Goal: Task Accomplishment & Management: Manage account settings

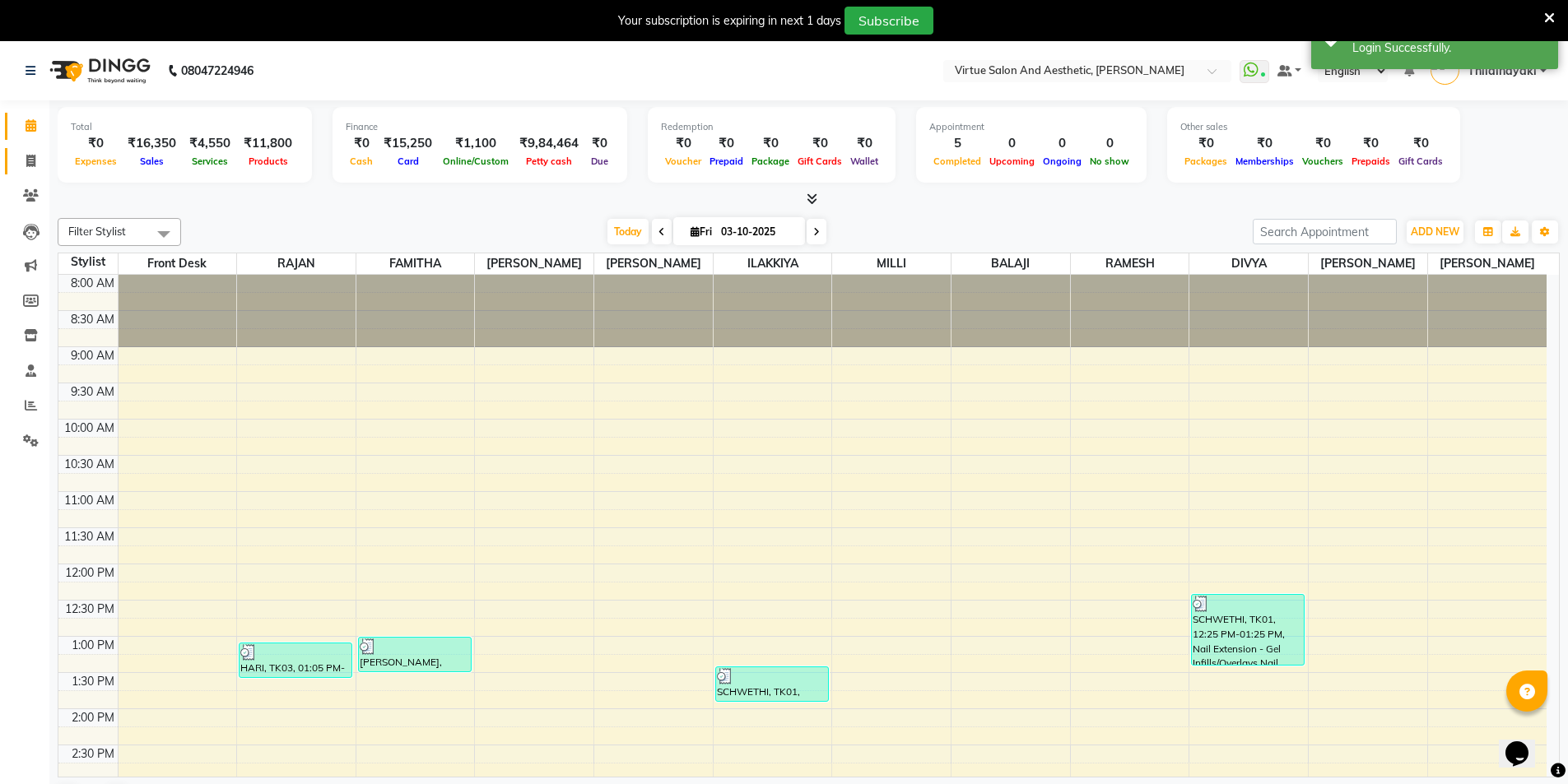
click at [33, 169] on span at bounding box center [30, 162] width 28 height 19
select select "service"
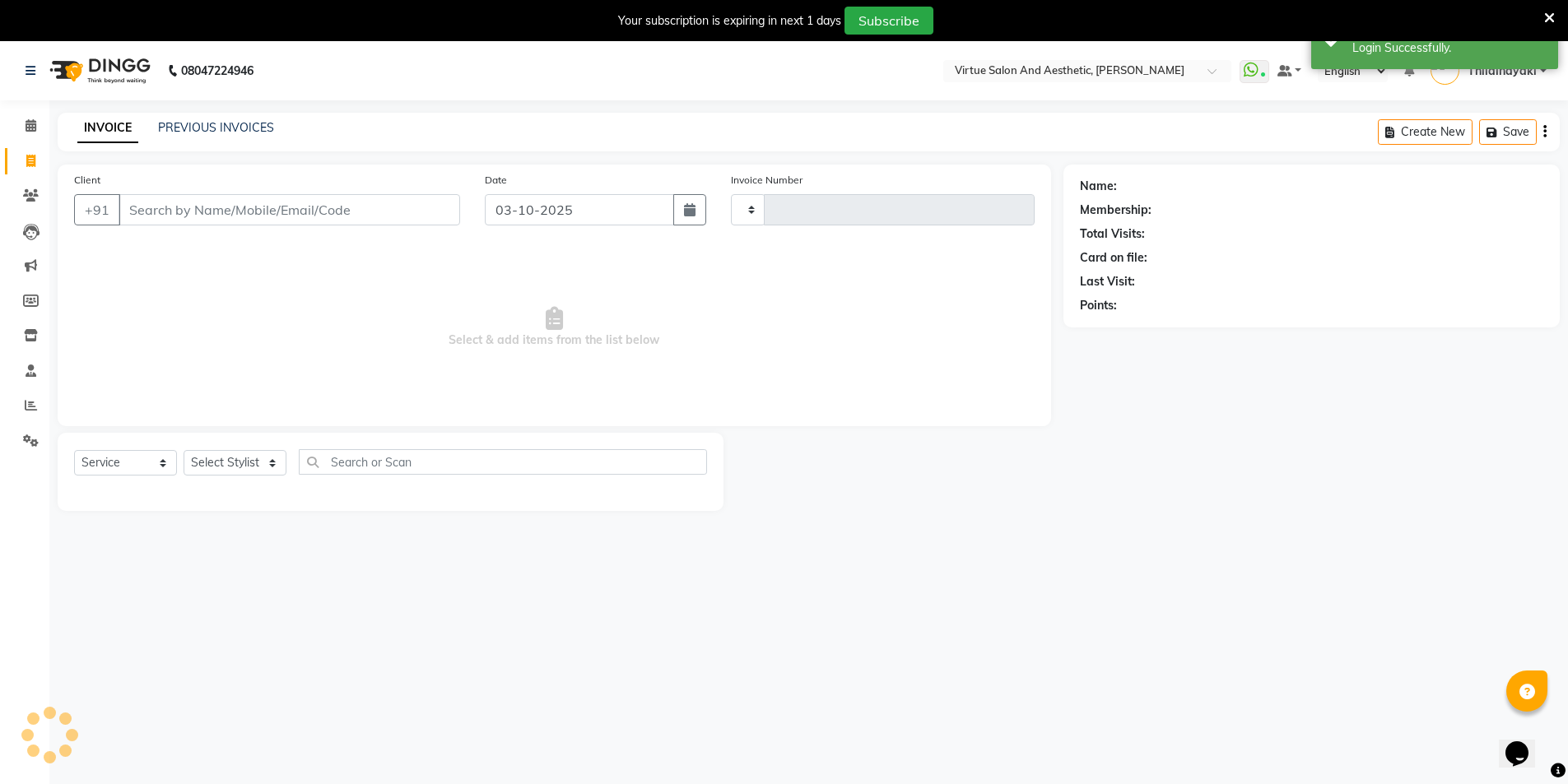
type input "1456"
select select "7053"
click at [219, 125] on link "PREVIOUS INVOICES" at bounding box center [216, 127] width 116 height 15
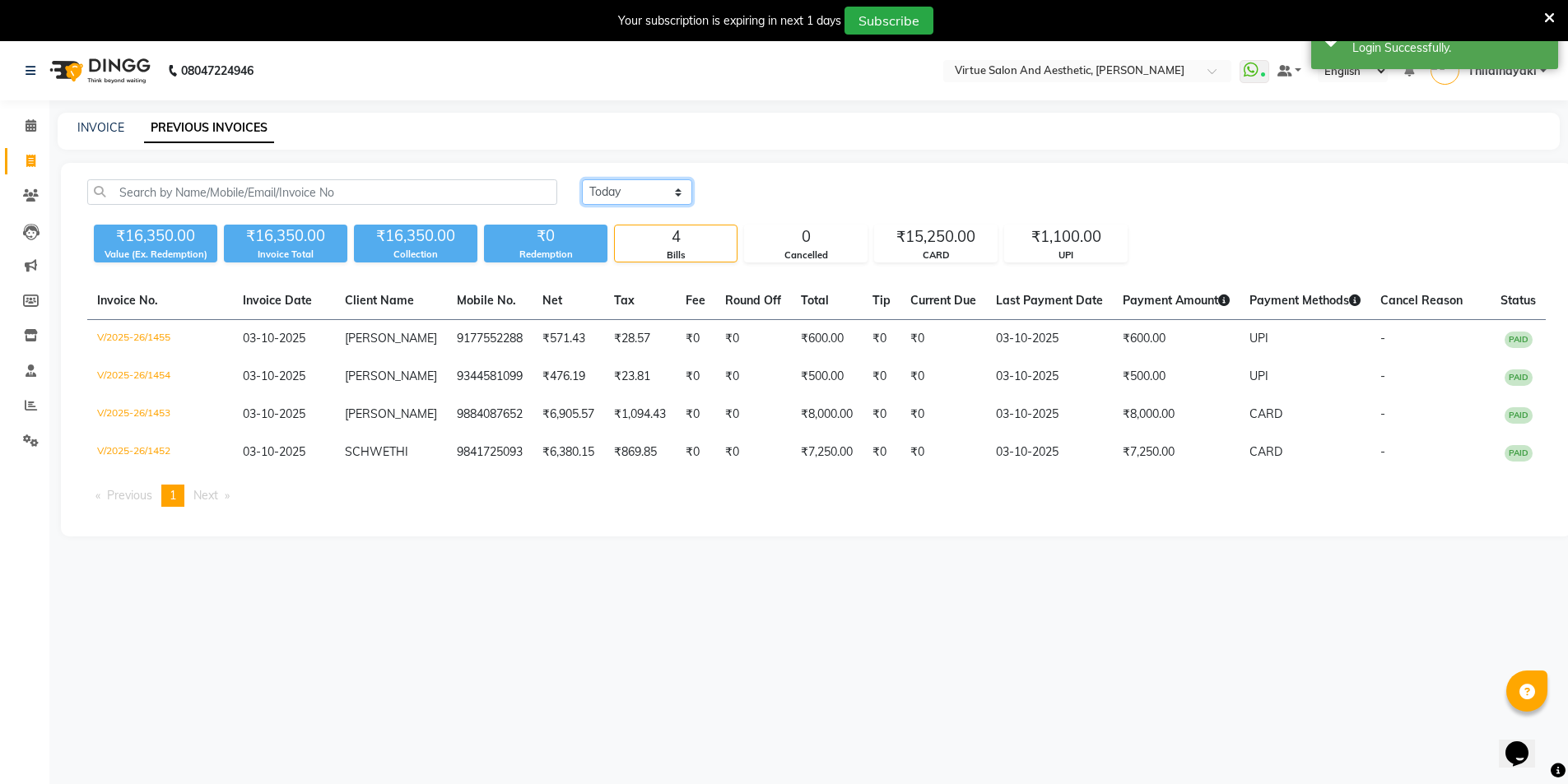
click at [590, 181] on select "Today Yesterday Custom Range" at bounding box center [636, 193] width 110 height 26
select select "range"
click at [581, 180] on select "Today Yesterday Custom Range" at bounding box center [636, 193] width 110 height 26
click at [793, 195] on input "03-10-2025" at bounding box center [772, 192] width 115 height 23
select select "10"
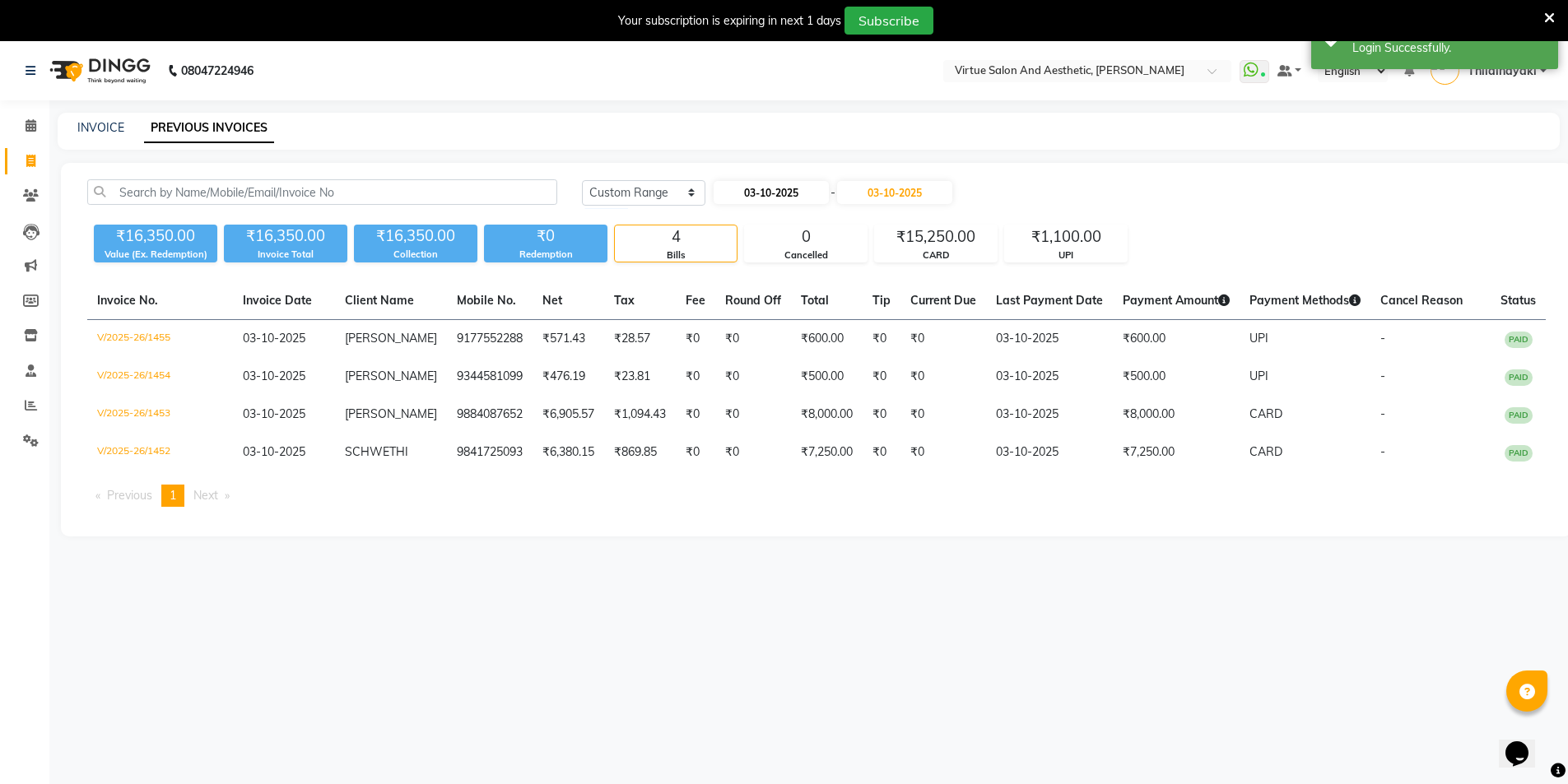
select select "2025"
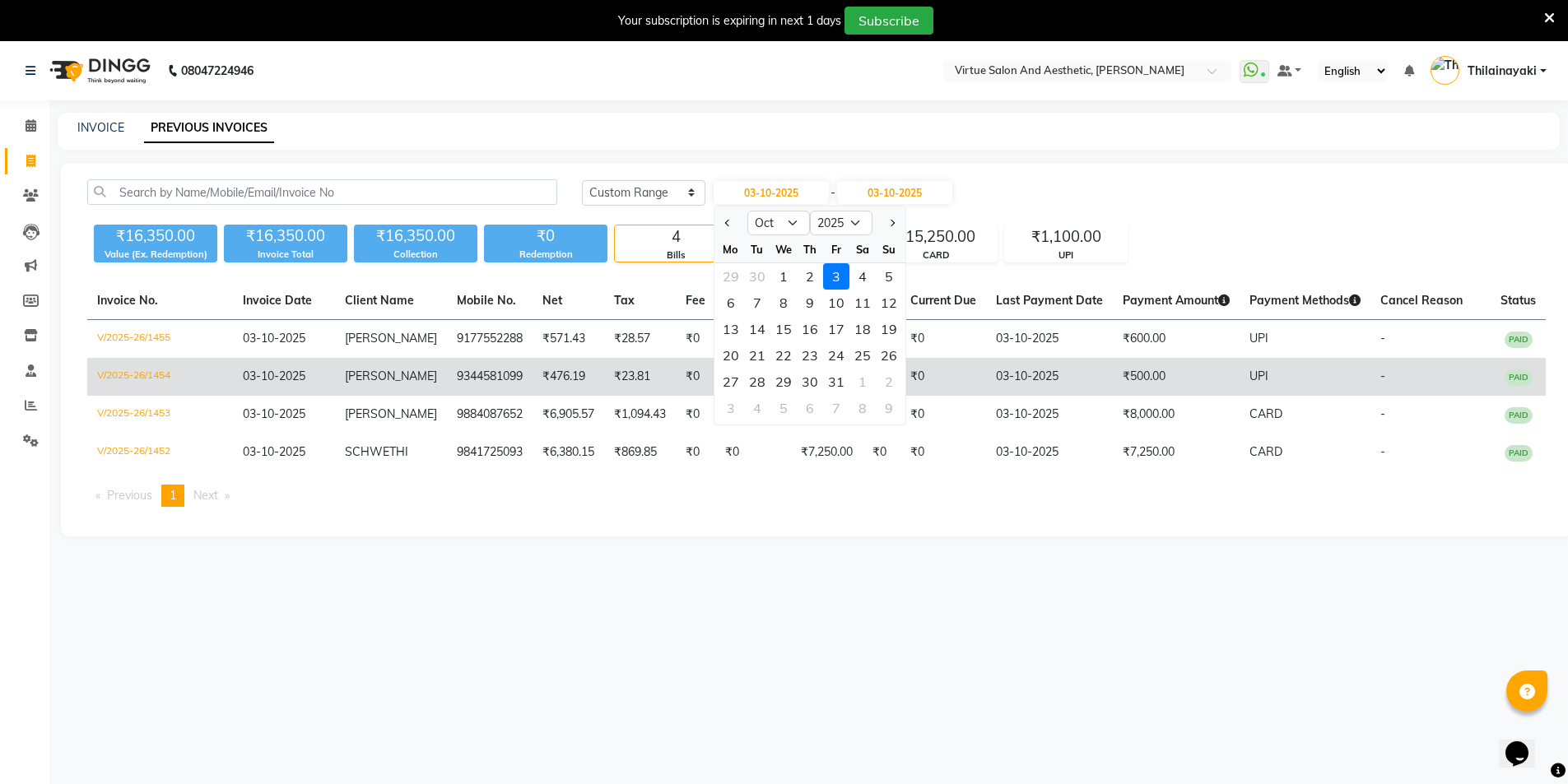
click at [753, 379] on div "28" at bounding box center [757, 382] width 27 height 27
type input "28-10-2025"
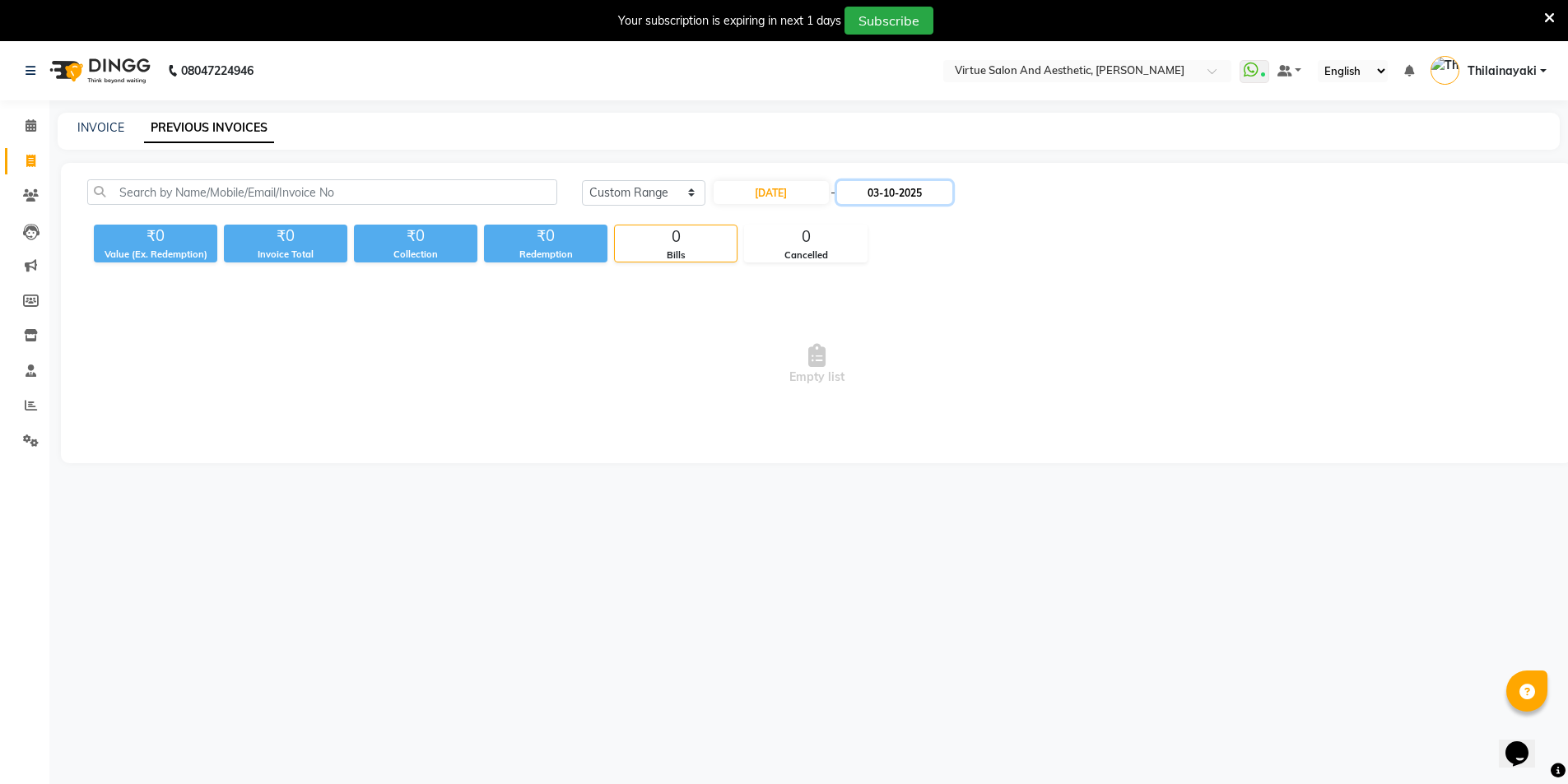
click at [904, 200] on input "03-10-2025" at bounding box center [895, 192] width 115 height 23
click at [886, 389] on div "28" at bounding box center [891, 382] width 27 height 27
type input "28-10-2025"
click at [790, 196] on input "28-10-2025" at bounding box center [772, 192] width 115 height 23
select select "10"
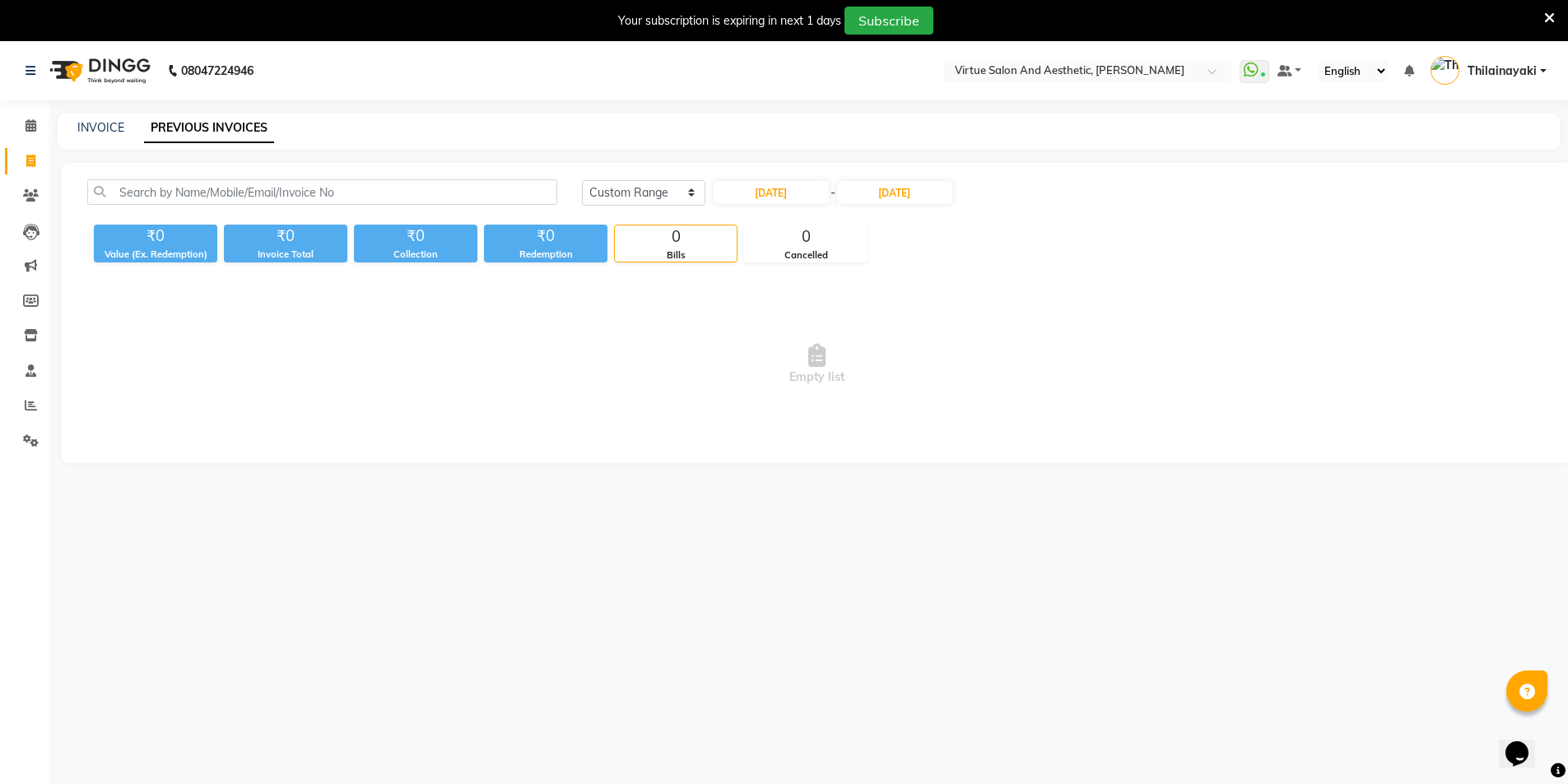
select select "2025"
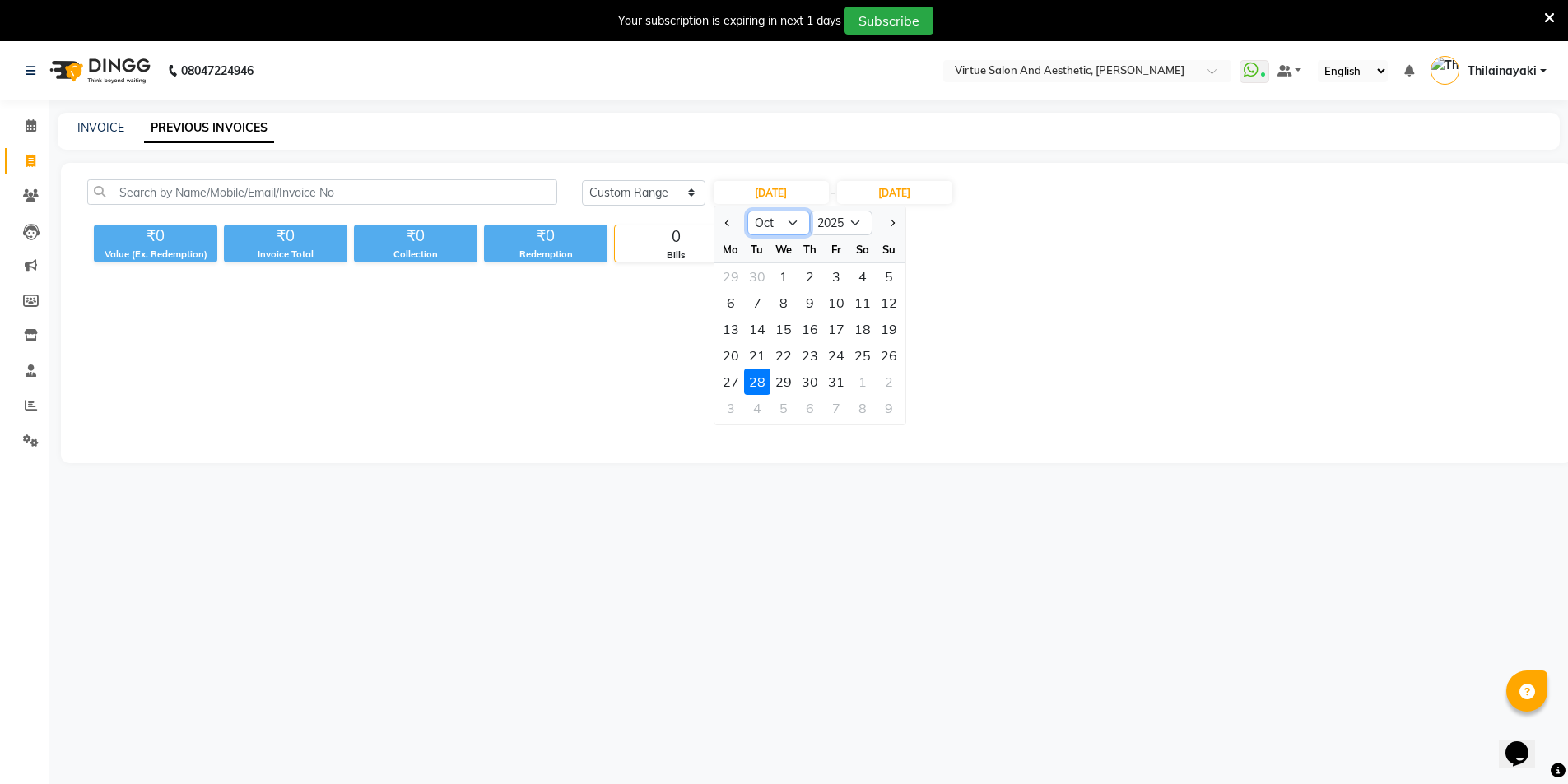
click at [792, 230] on select "Jan Feb Mar Apr May Jun Jul Aug Sep Oct Nov Dec" at bounding box center [778, 223] width 63 height 25
select select "9"
click at [747, 211] on select "Jan Feb Mar Apr May Jun Jul Aug Sep Oct Nov Dec" at bounding box center [778, 223] width 63 height 25
click at [900, 357] on div "28" at bounding box center [889, 355] width 27 height 27
type input "28-09-2025"
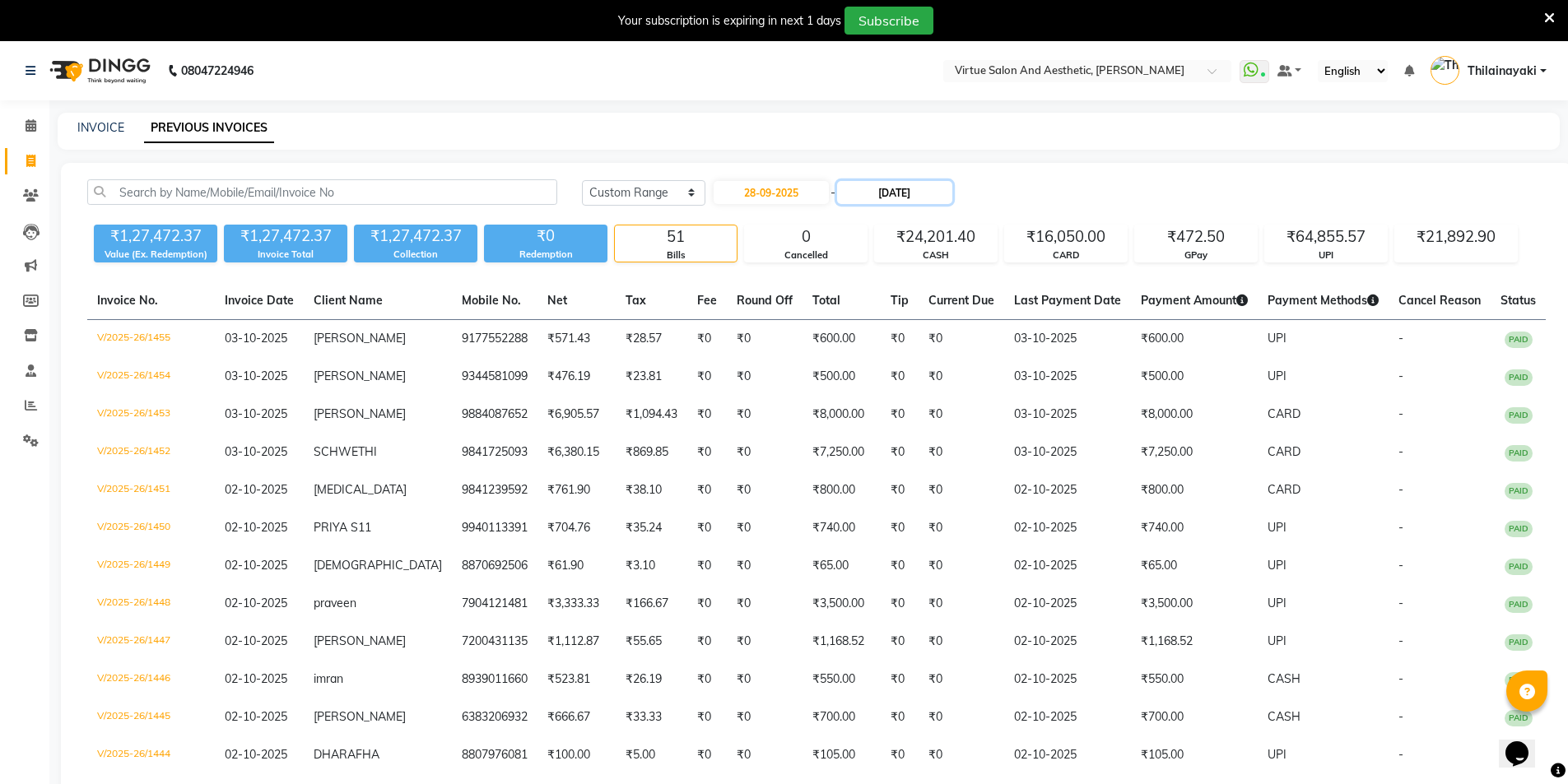
click at [902, 189] on input "28-10-2025" at bounding box center [895, 192] width 115 height 23
select select "10"
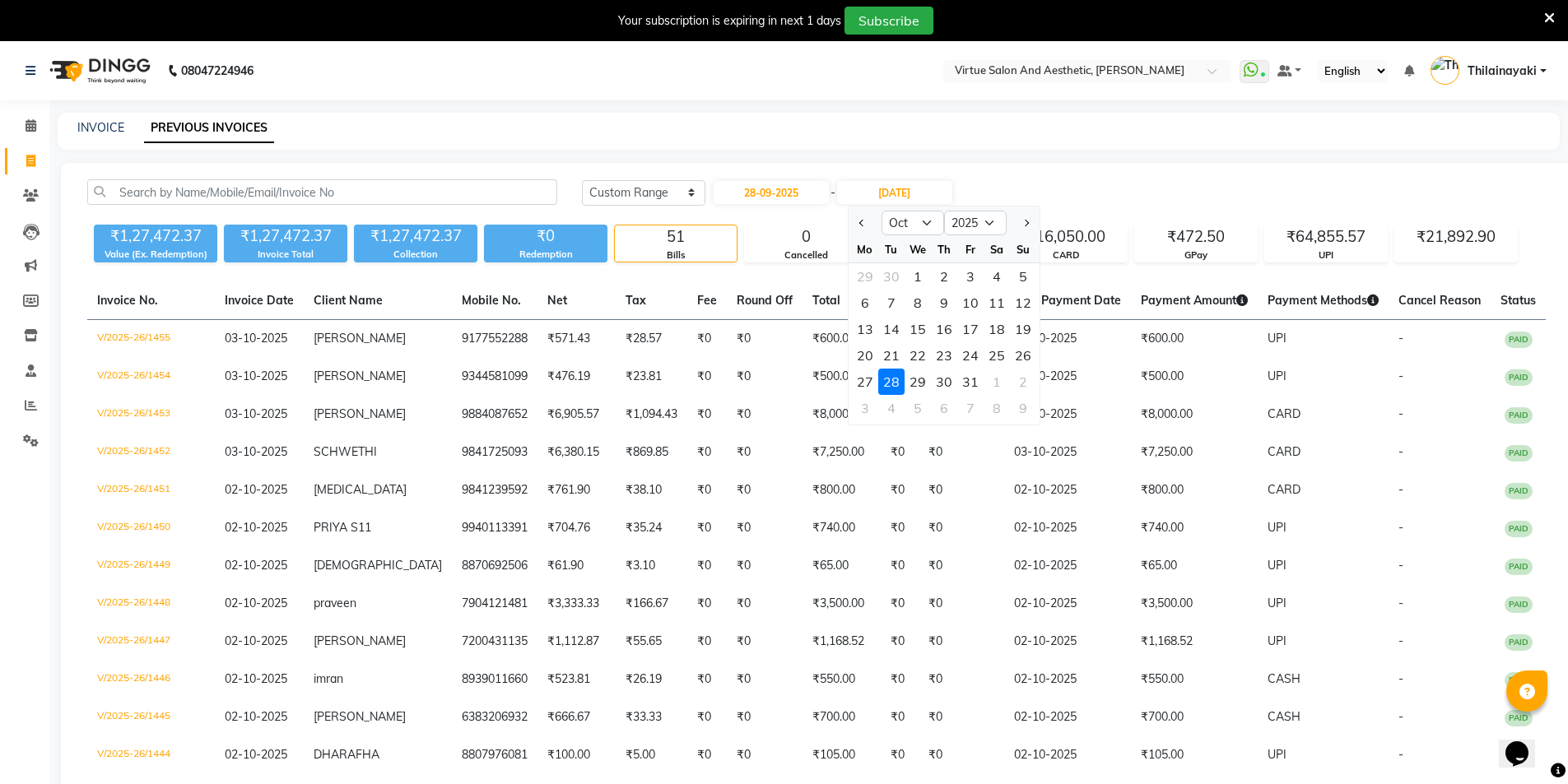
click at [889, 383] on div "28" at bounding box center [891, 382] width 27 height 27
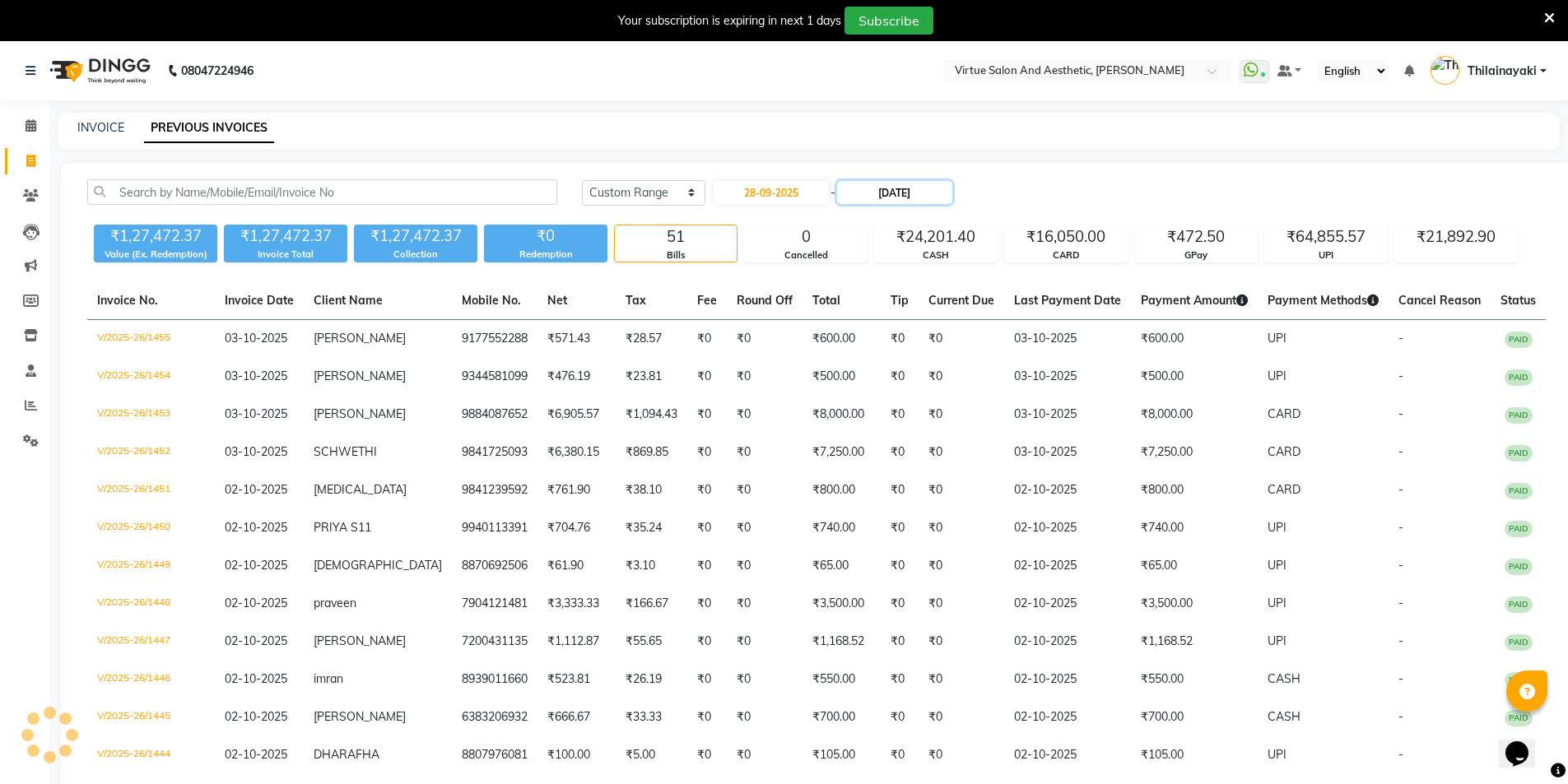
click at [952, 200] on input "28-10-2025" at bounding box center [895, 192] width 115 height 23
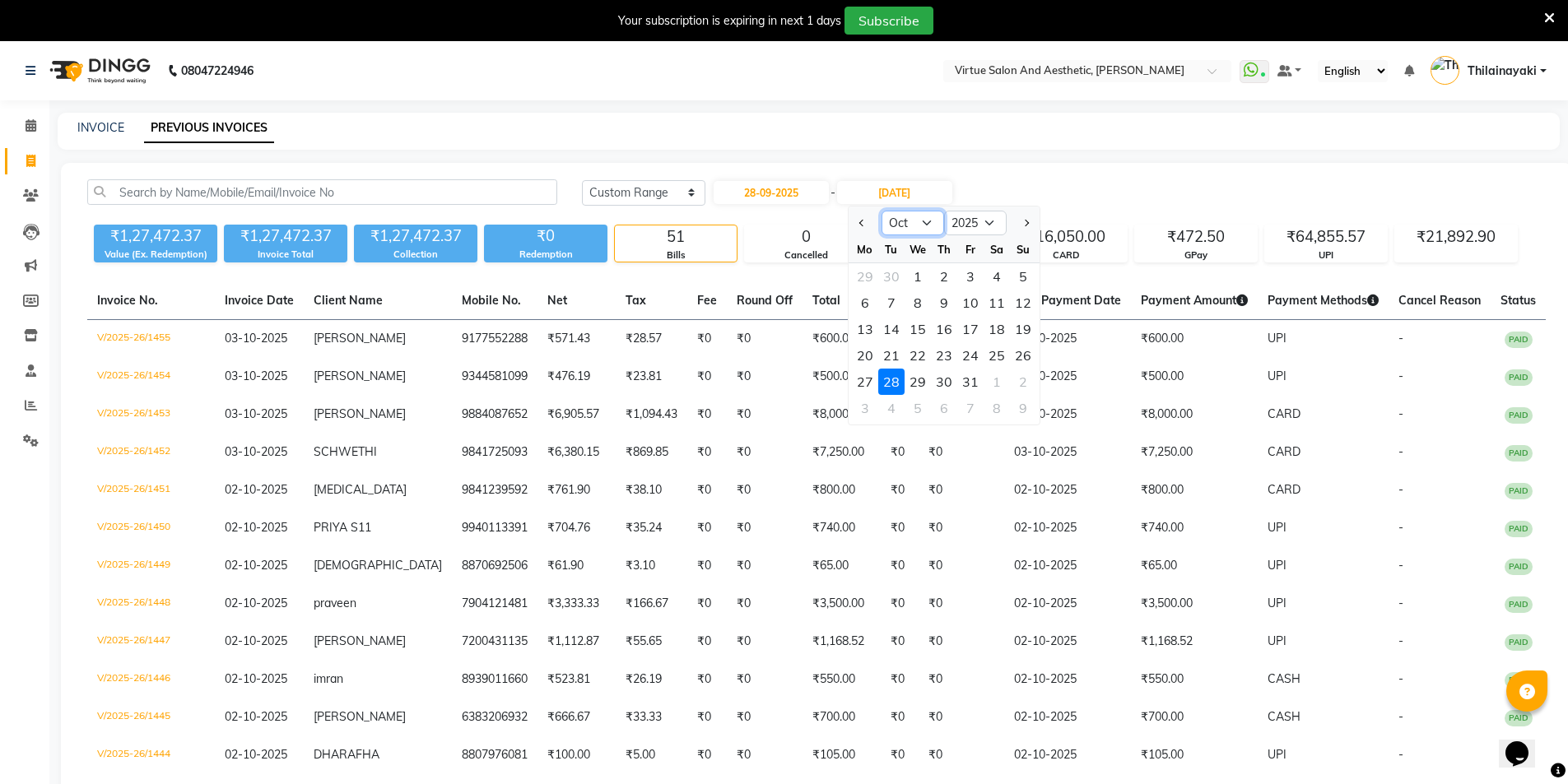
click at [919, 227] on select "Sep Oct Nov Dec" at bounding box center [913, 223] width 63 height 25
select select "9"
click at [882, 211] on select "Sep Oct Nov Dec" at bounding box center [913, 223] width 63 height 25
click at [1023, 357] on div "28" at bounding box center [1023, 355] width 27 height 27
type input "28-09-2025"
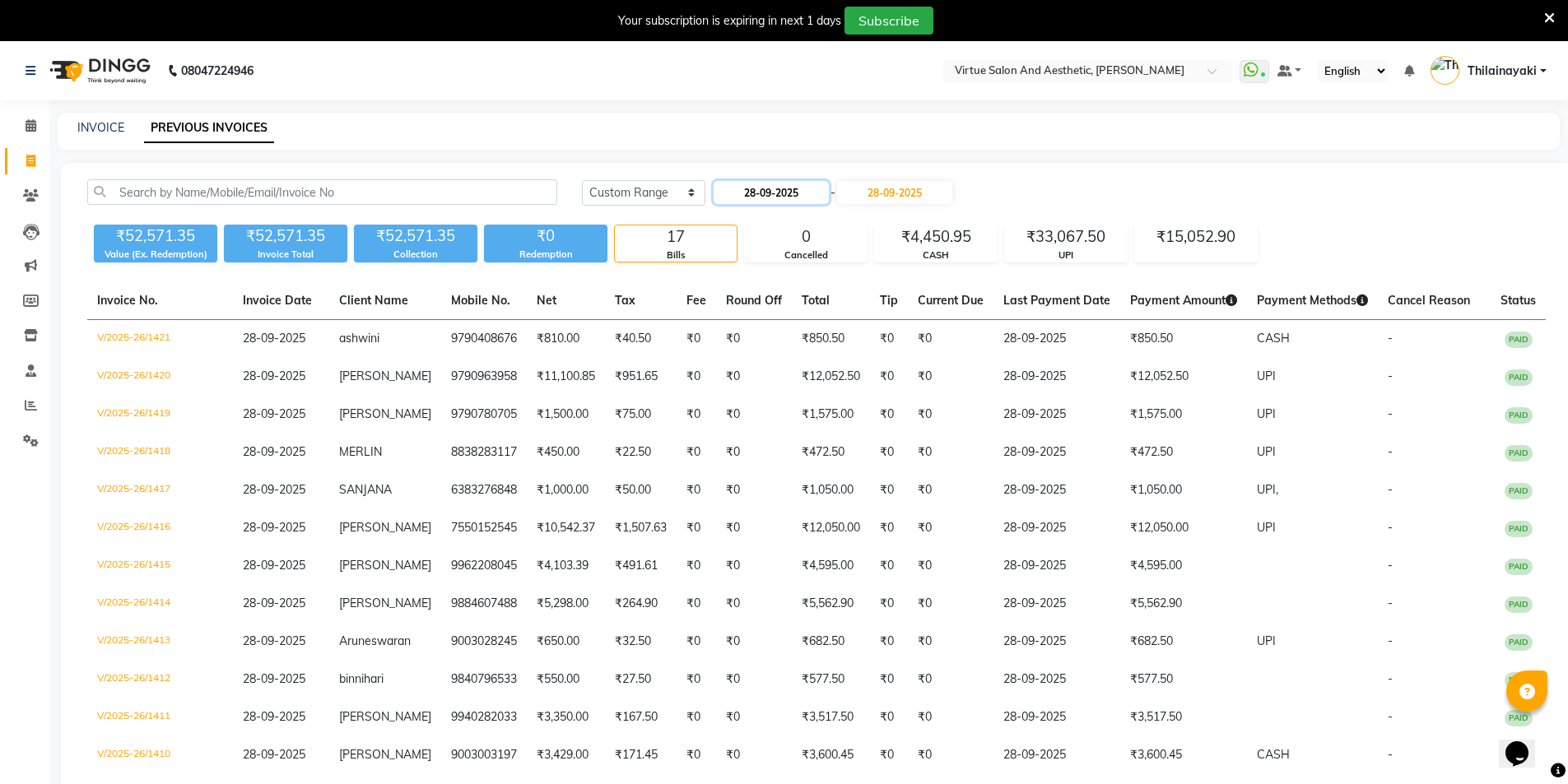
click at [800, 192] on input "28-09-2025" at bounding box center [772, 192] width 115 height 23
select select "9"
select select "2025"
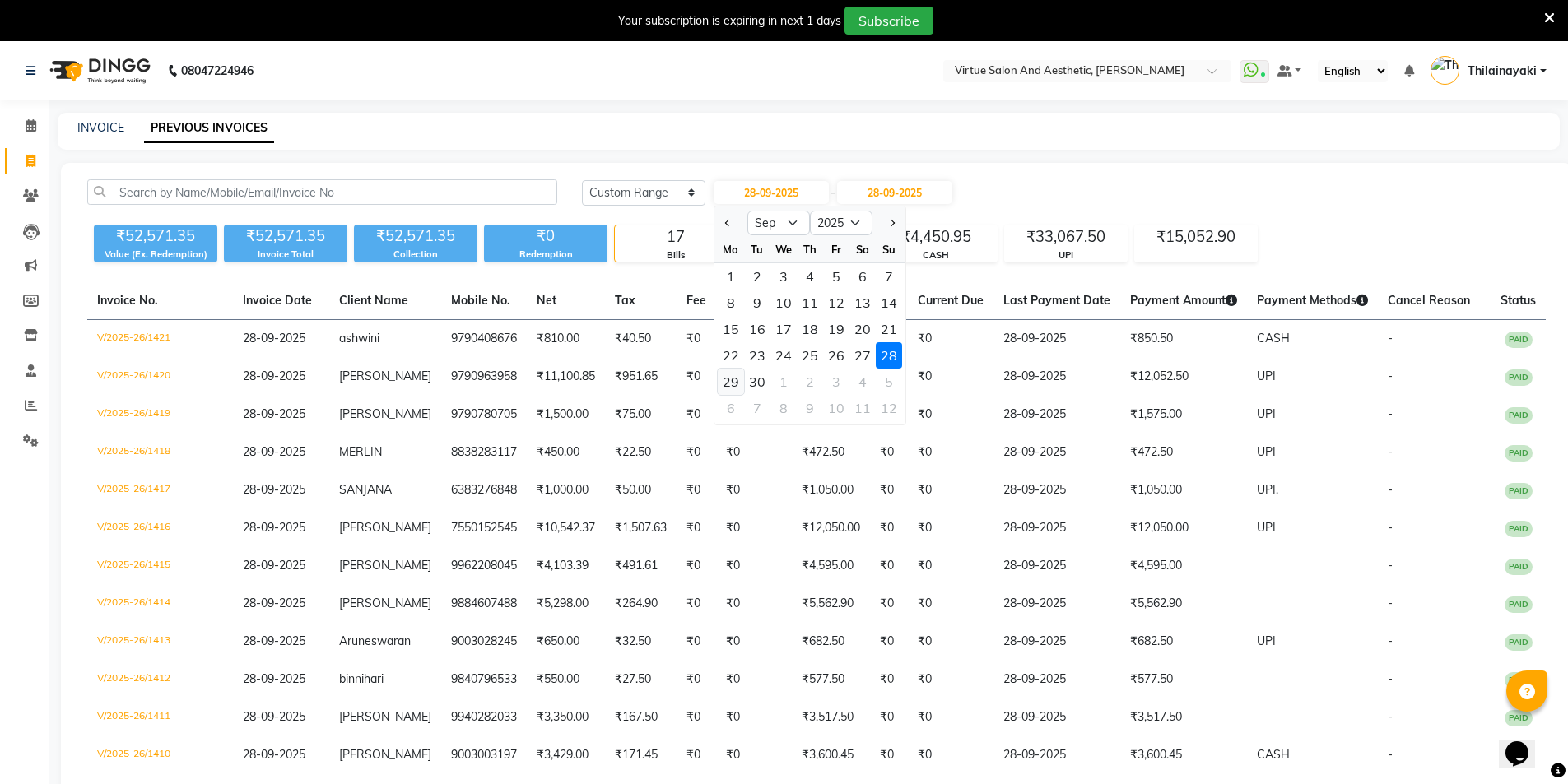
click at [732, 387] on div "29" at bounding box center [730, 382] width 27 height 27
type input "29-09-2025"
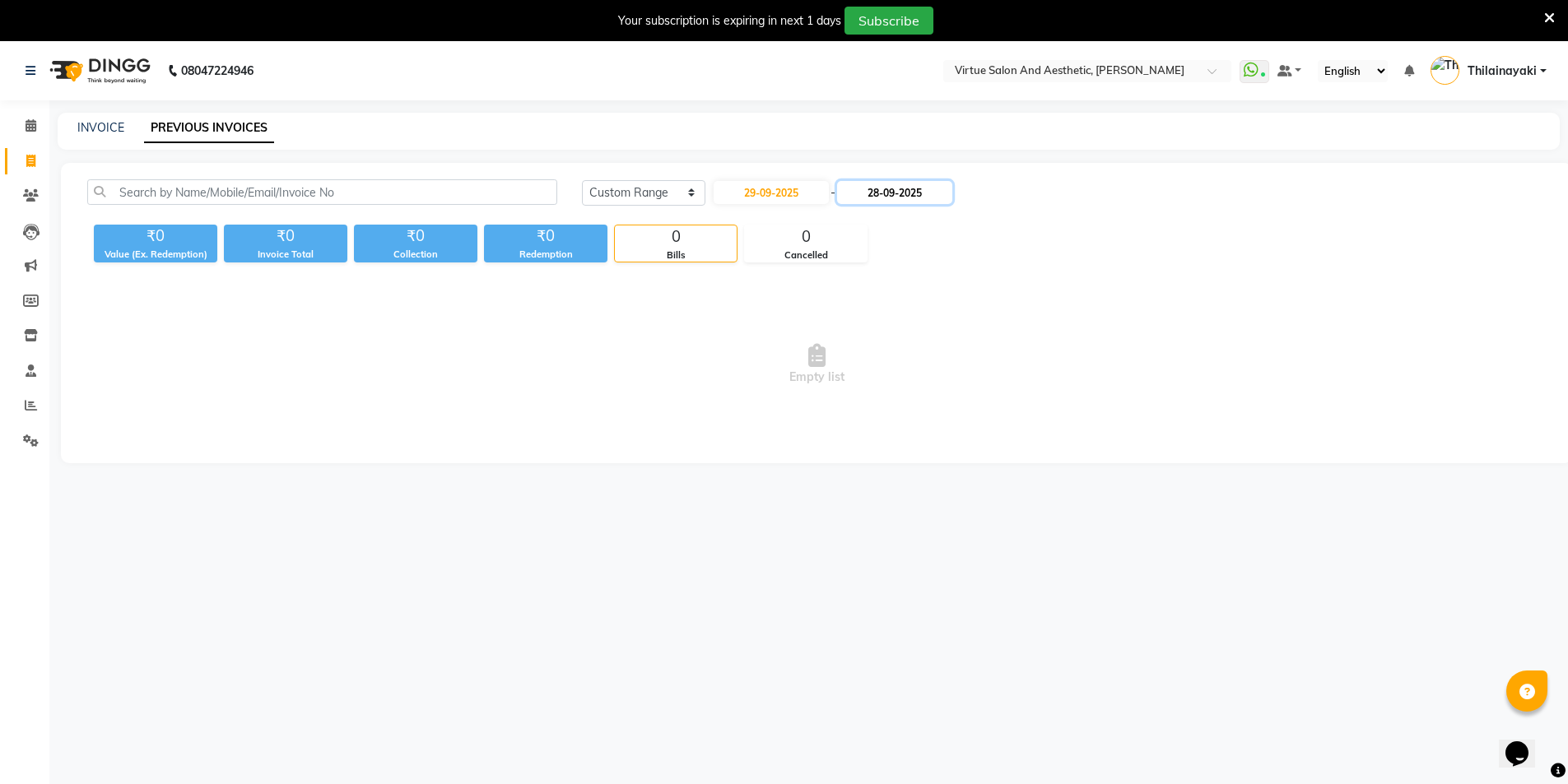
click at [906, 196] on input "28-09-2025" at bounding box center [895, 192] width 115 height 23
click at [873, 379] on div "29" at bounding box center [864, 382] width 27 height 27
type input "29-09-2025"
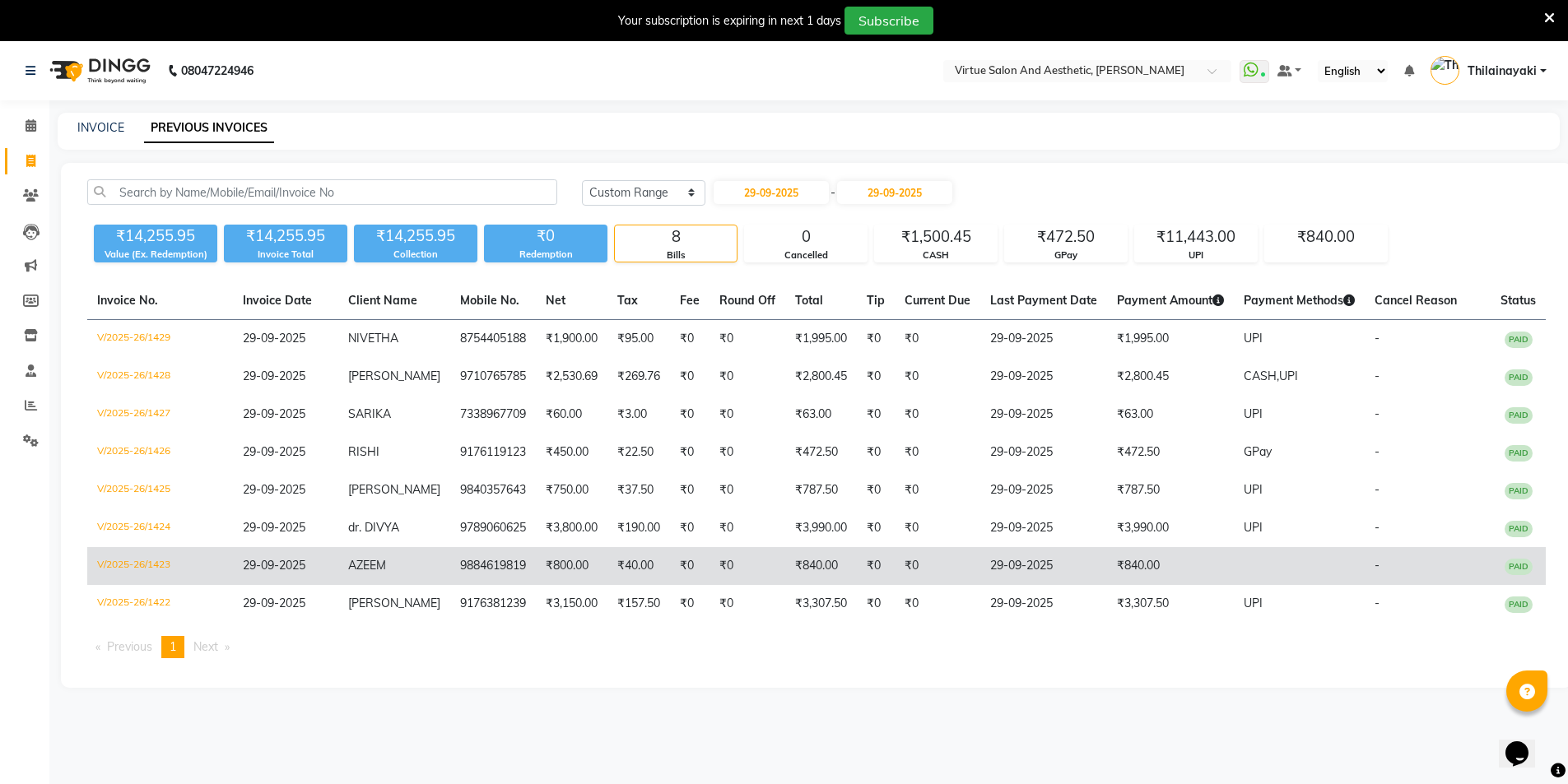
click at [1153, 557] on td "₹840.00" at bounding box center [1170, 566] width 126 height 38
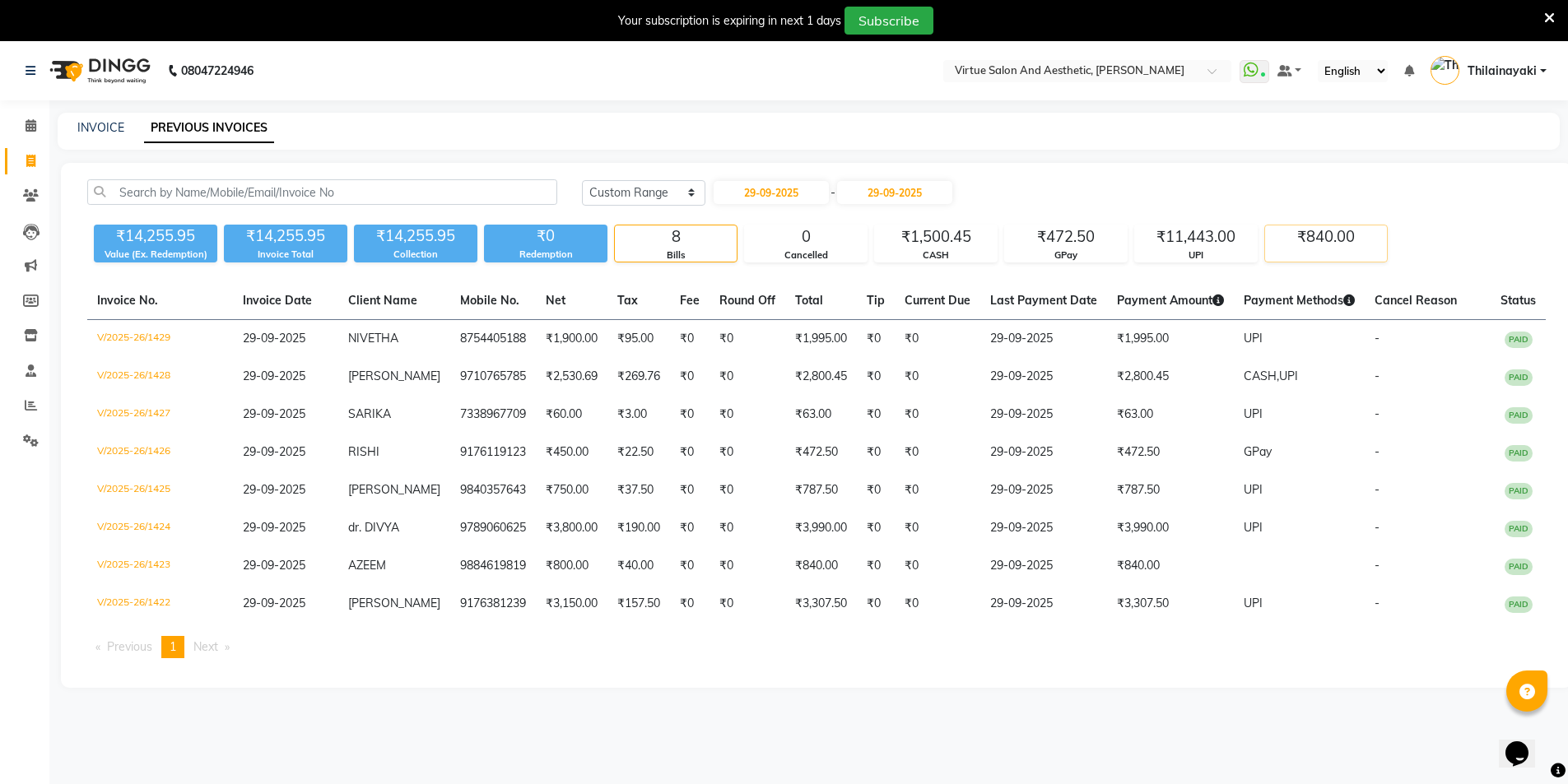
click at [1346, 237] on div "₹840.00" at bounding box center [1326, 236] width 122 height 23
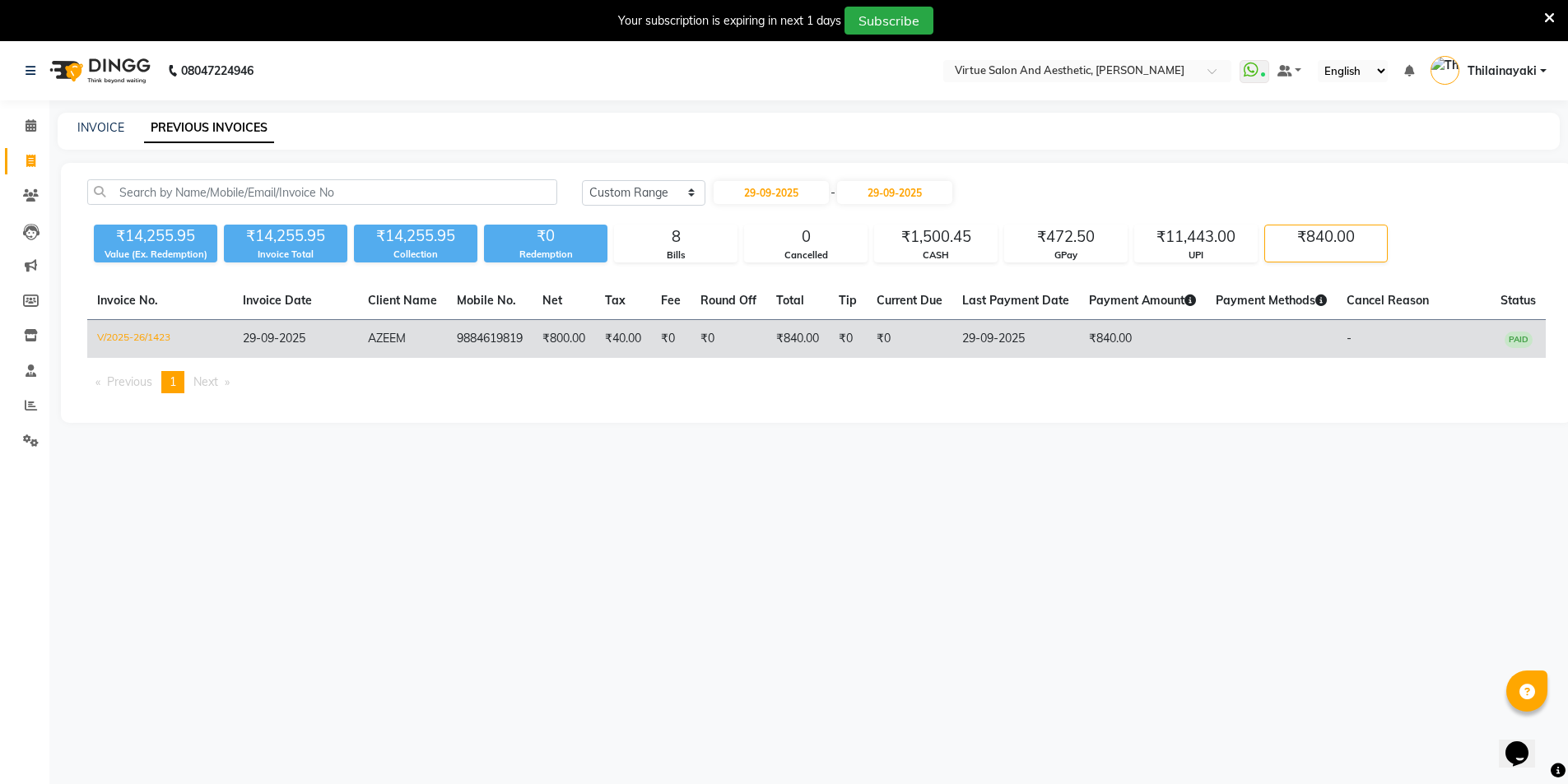
click at [1191, 346] on td "₹840.00" at bounding box center [1141, 339] width 126 height 39
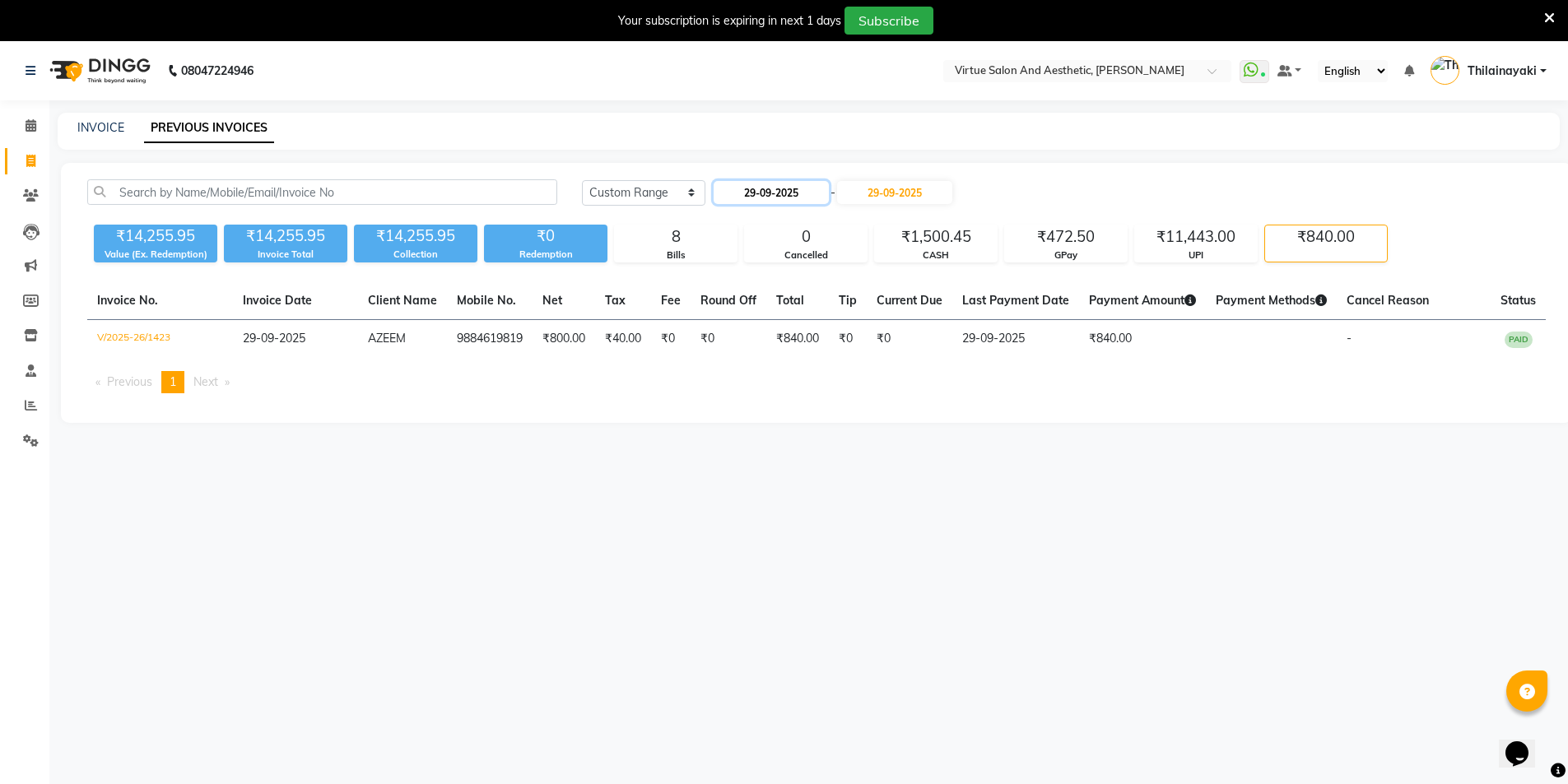
click at [807, 201] on input "29-09-2025" at bounding box center [772, 192] width 115 height 23
select select "9"
select select "2025"
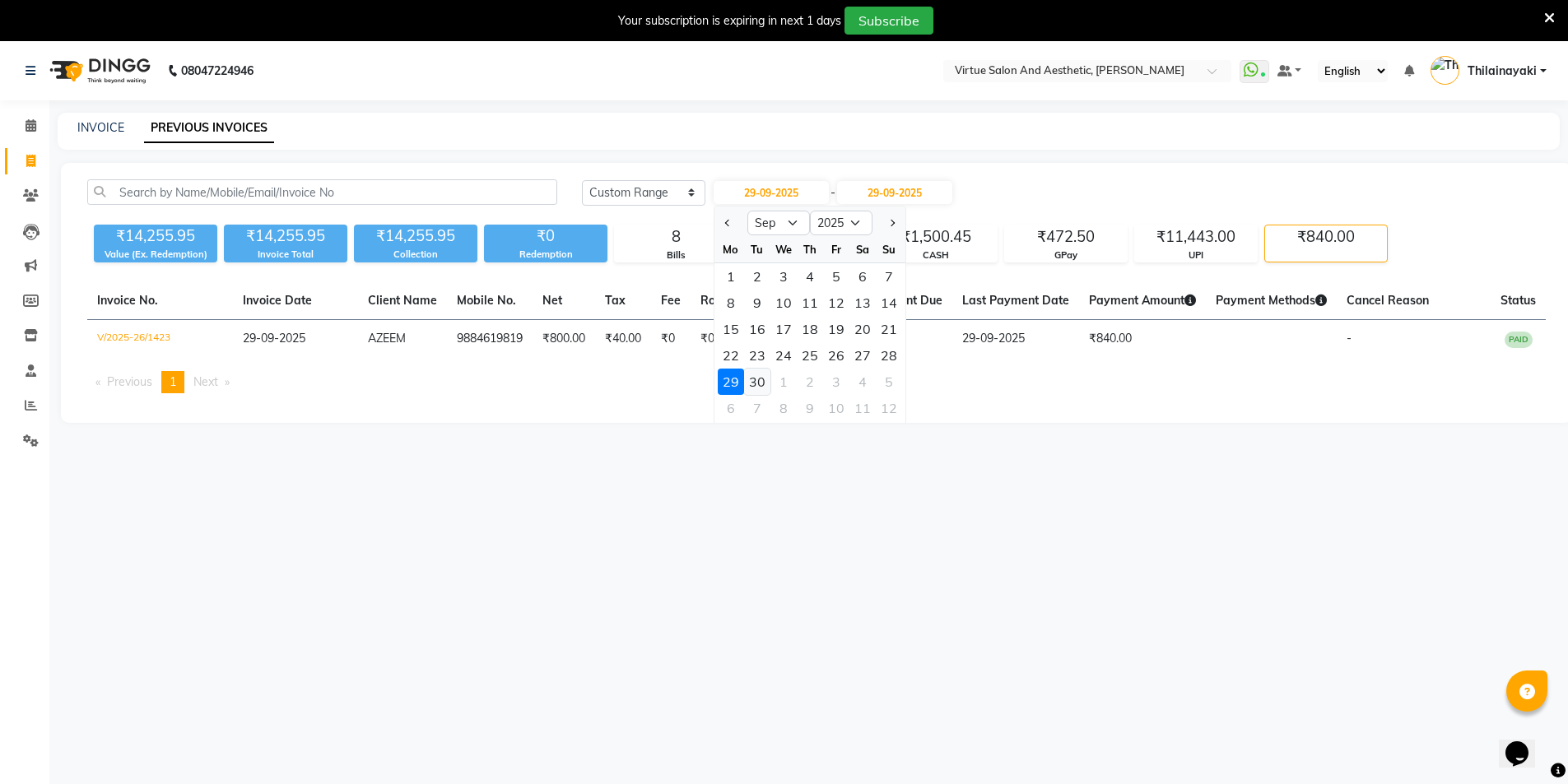
click at [760, 377] on div "30" at bounding box center [757, 382] width 27 height 27
type input "30-09-2025"
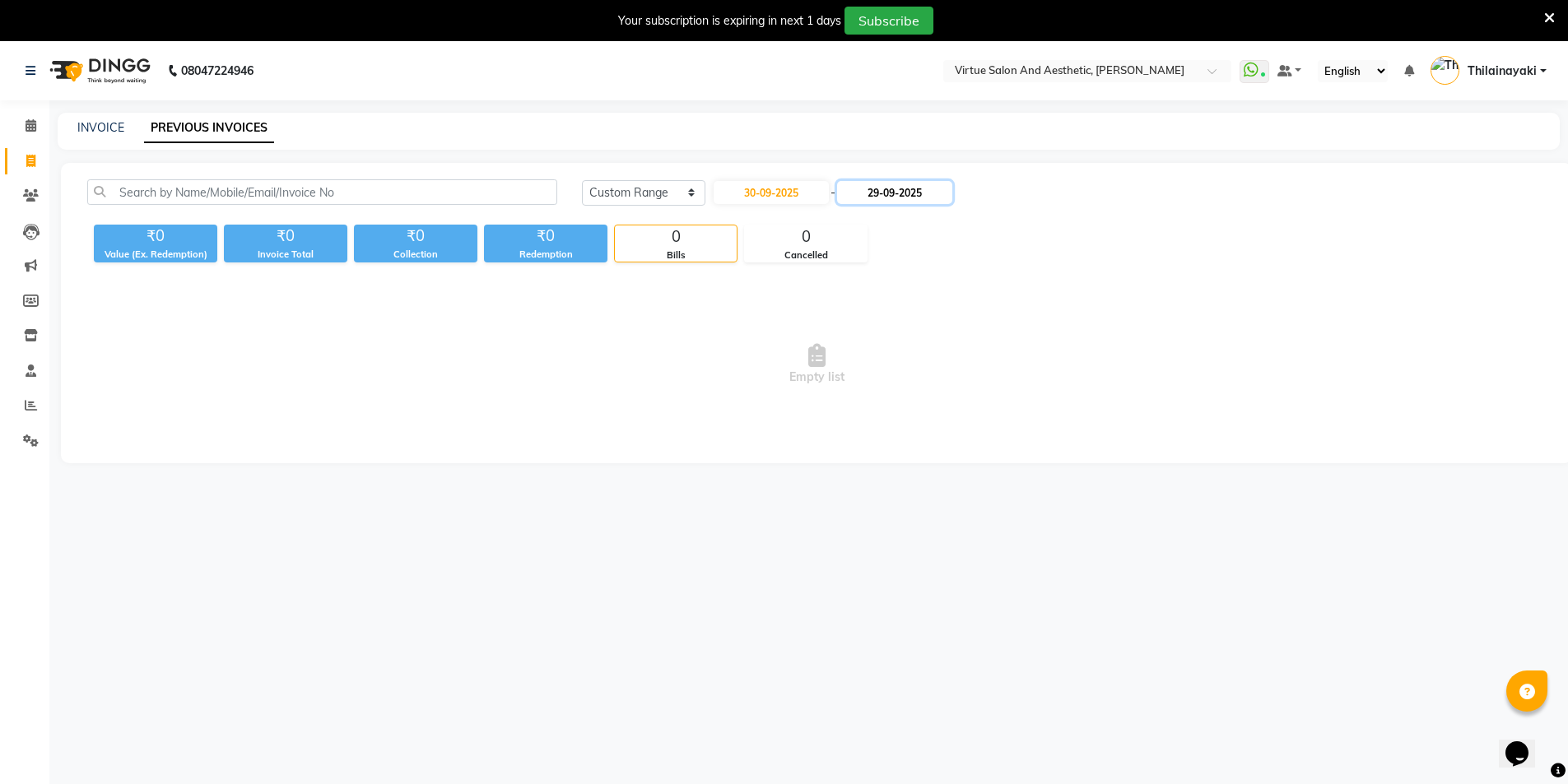
click at [886, 199] on input "29-09-2025" at bounding box center [895, 192] width 115 height 23
click at [886, 385] on div "30" at bounding box center [891, 382] width 27 height 27
type input "30-09-2025"
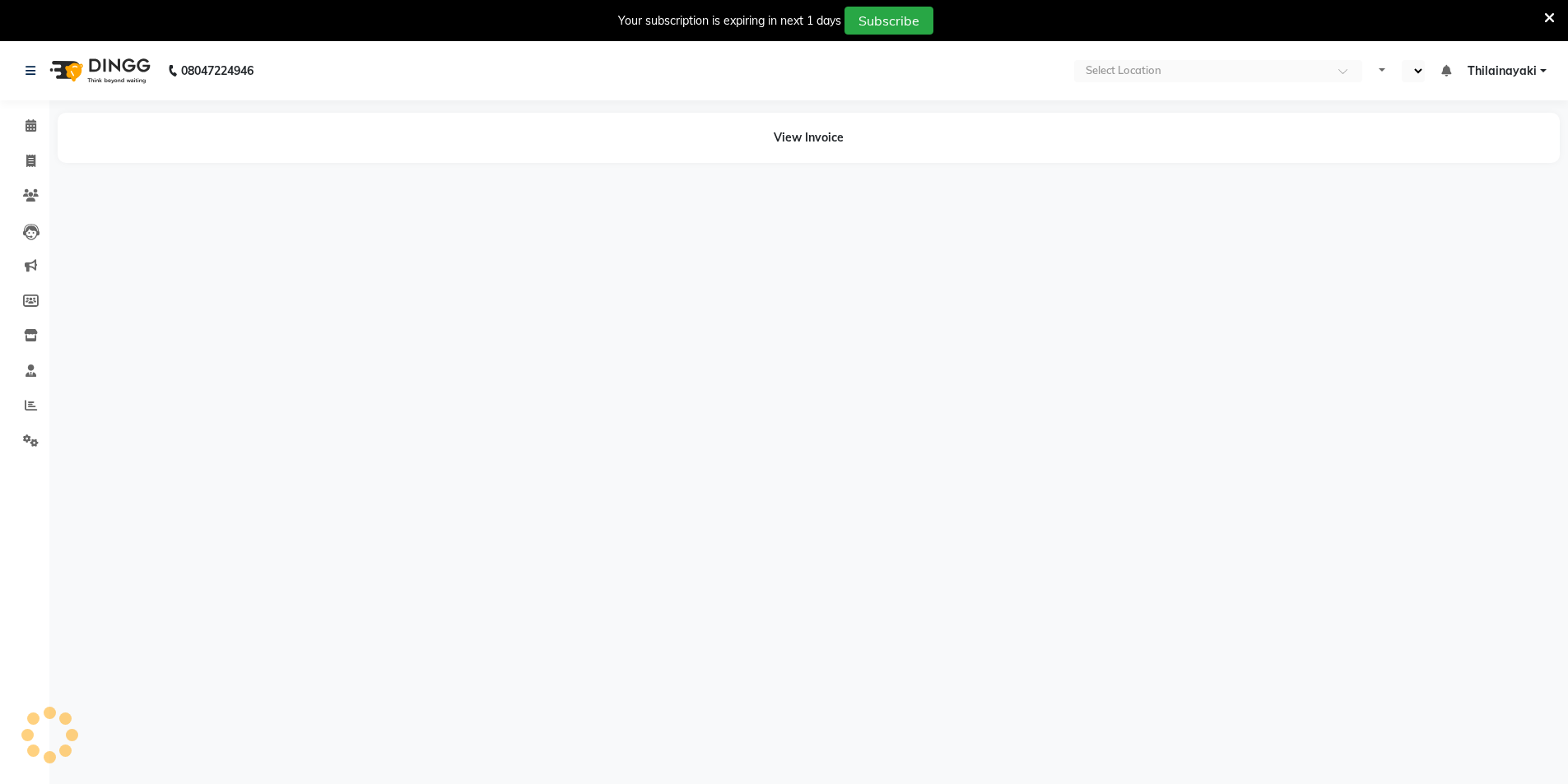
select select "en"
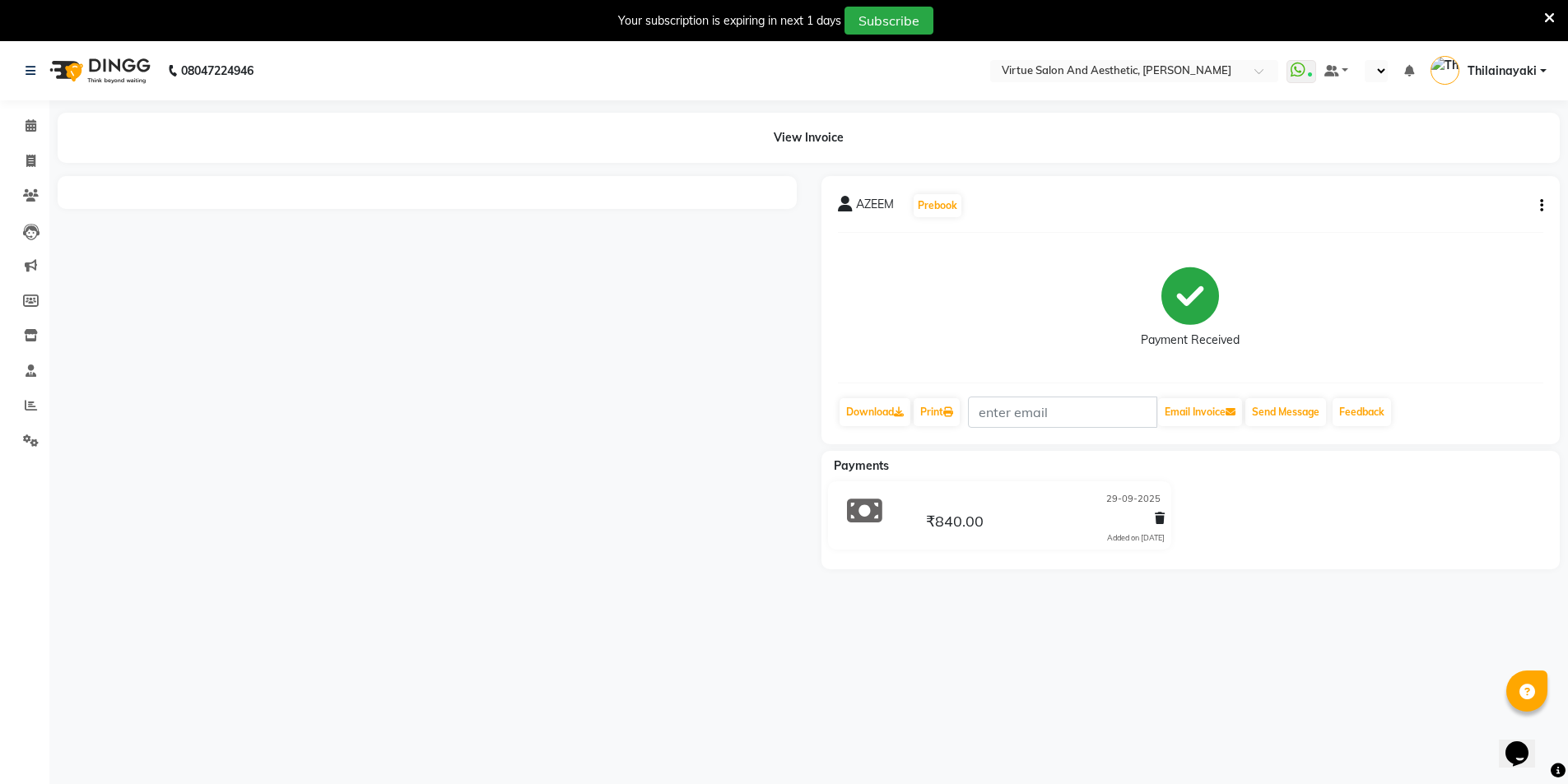
select select "en"
